Goal: Task Accomplishment & Management: Manage account settings

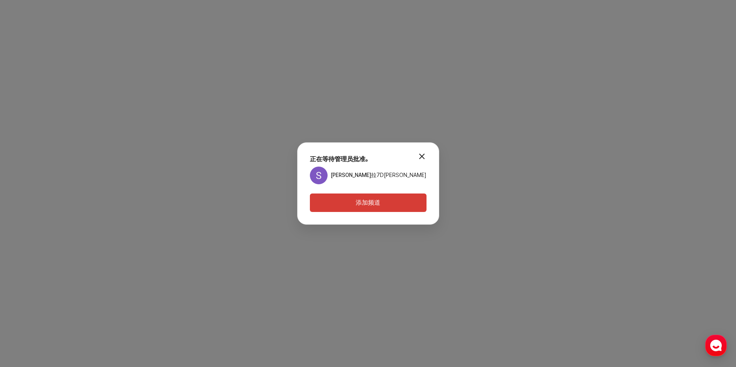
click at [384, 205] on button "添加频道" at bounding box center [368, 203] width 117 height 18
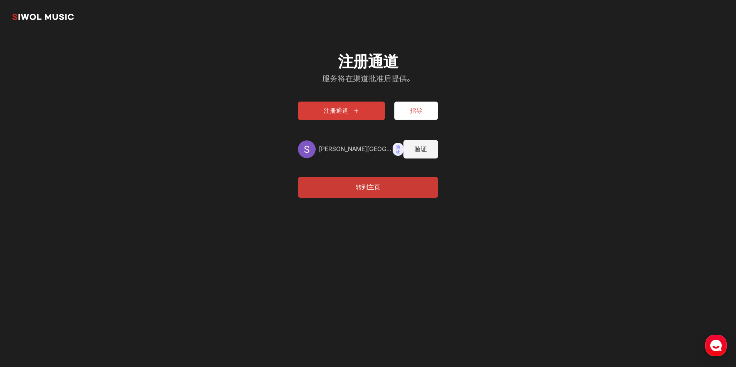
click at [424, 146] on button "验证" at bounding box center [420, 149] width 35 height 18
type input "**********"
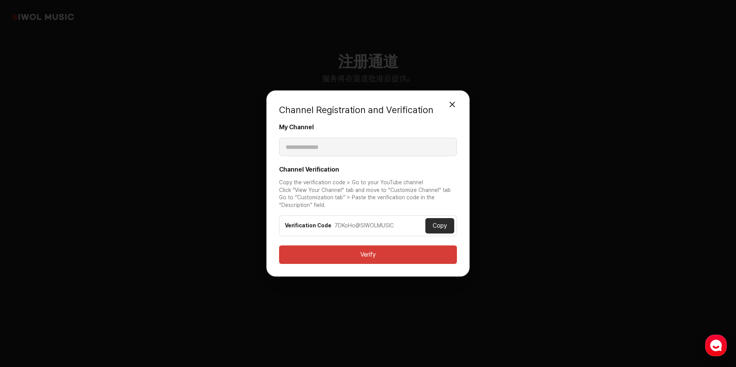
click at [454, 102] on button "Close Modal" at bounding box center [451, 104] width 15 height 15
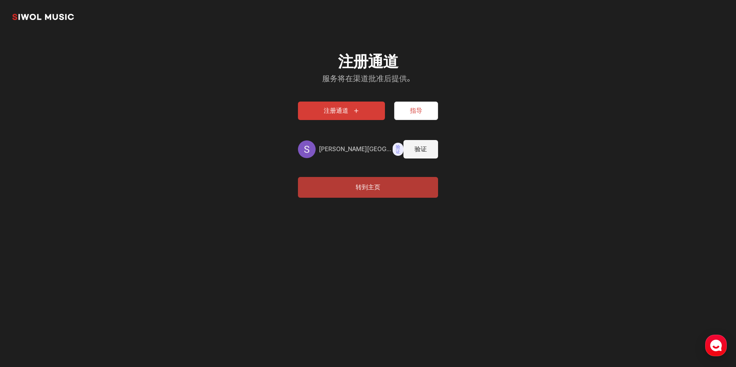
click at [365, 191] on button "转到主页" at bounding box center [368, 187] width 140 height 21
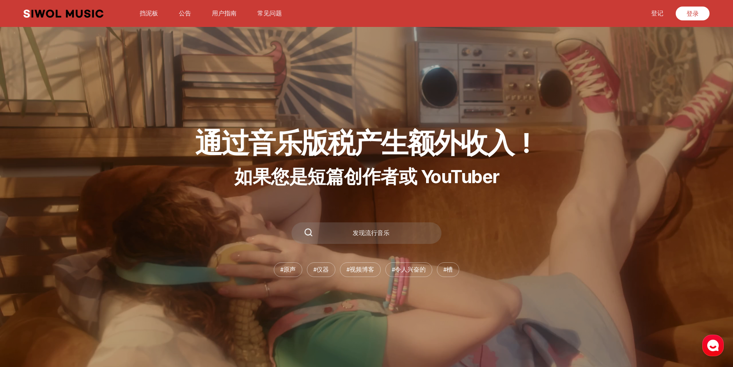
click at [149, 10] on link "挡泥板" at bounding box center [149, 13] width 28 height 17
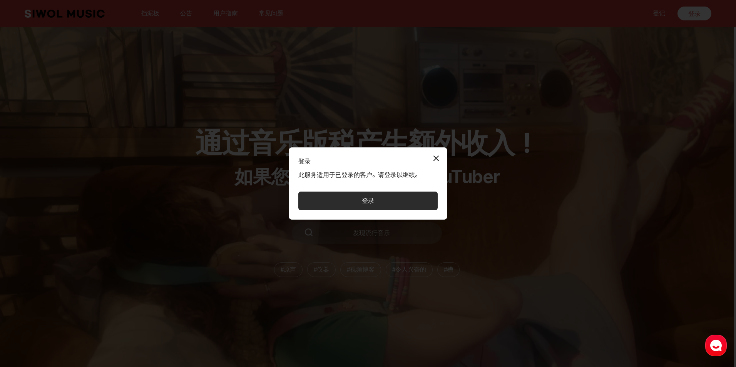
click at [387, 197] on button "登录" at bounding box center [367, 201] width 139 height 18
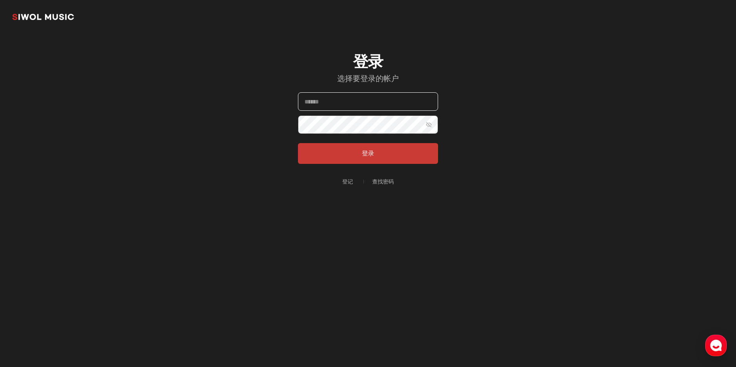
type input "**********"
click at [360, 162] on button "登录" at bounding box center [368, 153] width 140 height 21
click at [427, 127] on button "显示密码" at bounding box center [428, 124] width 18 height 18
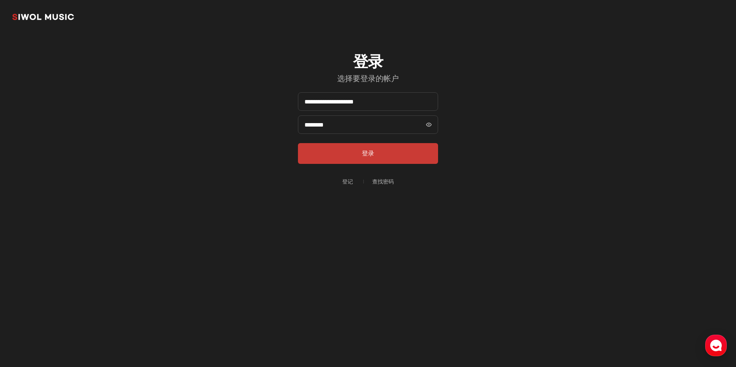
click at [427, 127] on button "显示密码" at bounding box center [428, 124] width 18 height 18
